Goal: Book appointment/travel/reservation

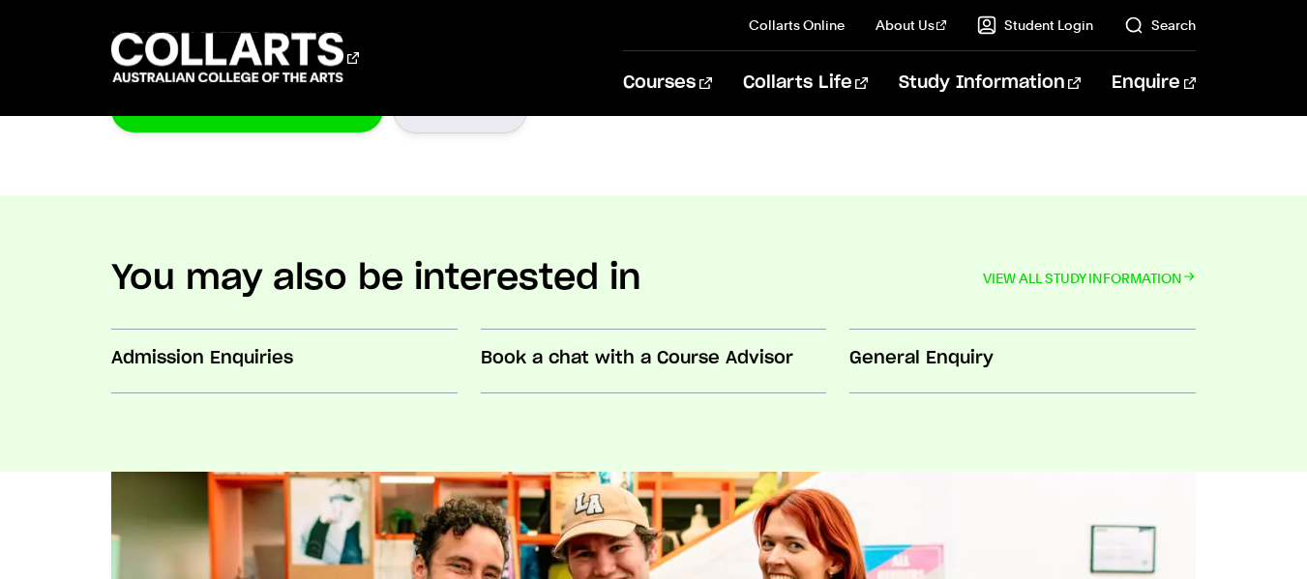
scroll to position [696, 0]
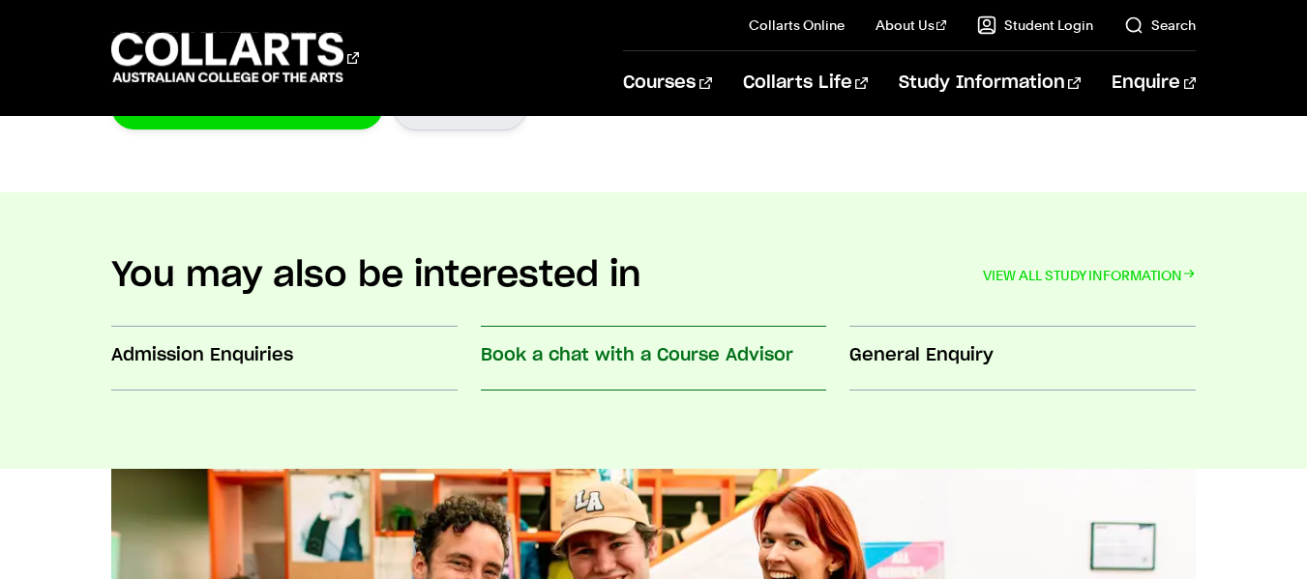
click at [682, 364] on h3 "Book a chat with a Course Advisor" at bounding box center [654, 355] width 346 height 25
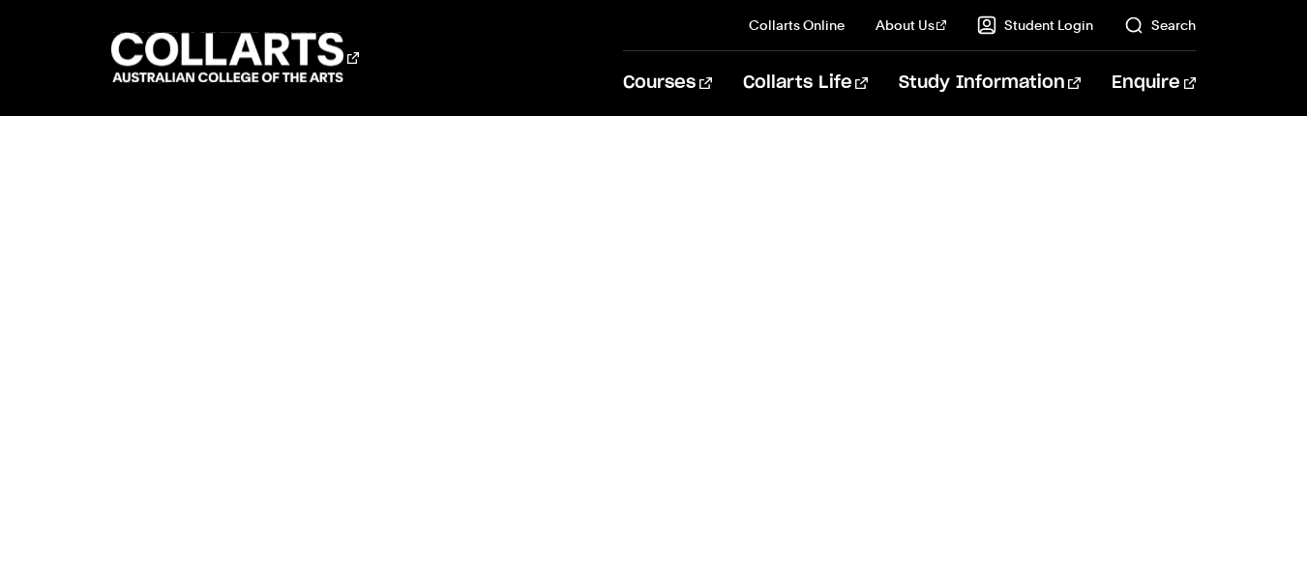
scroll to position [1199, 0]
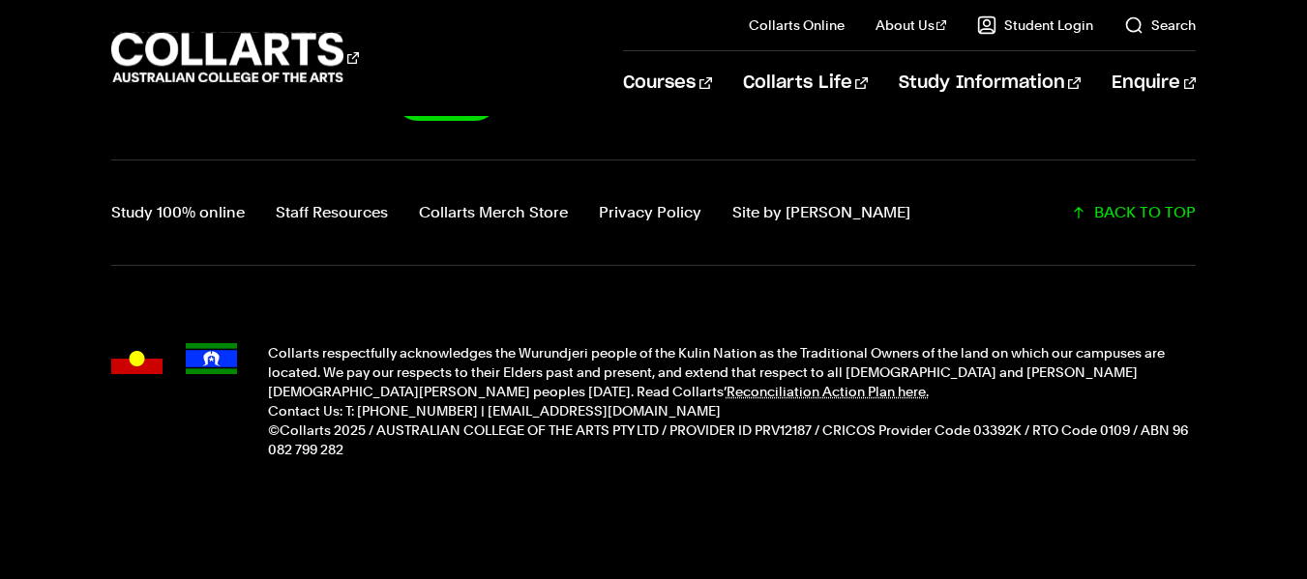
scroll to position [2173, 0]
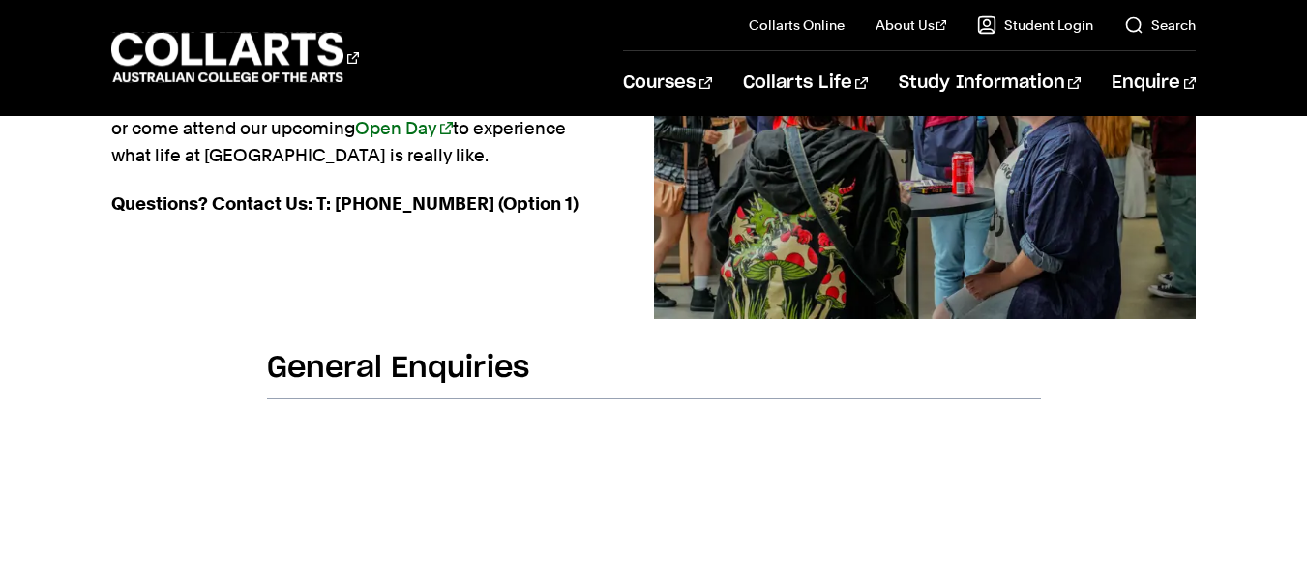
scroll to position [371, 0]
